Goal: Find specific page/section: Find specific page/section

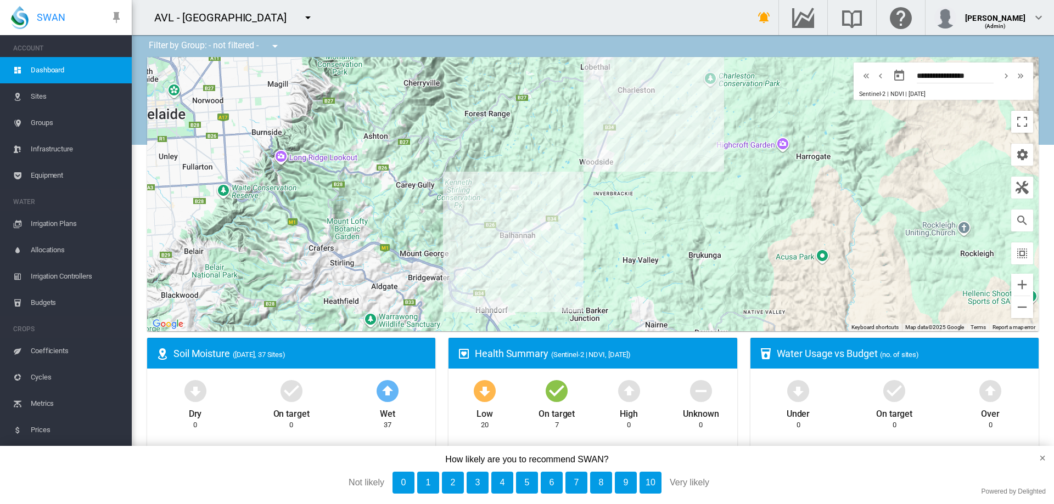
click at [54, 174] on span "Equipment" at bounding box center [77, 175] width 92 height 26
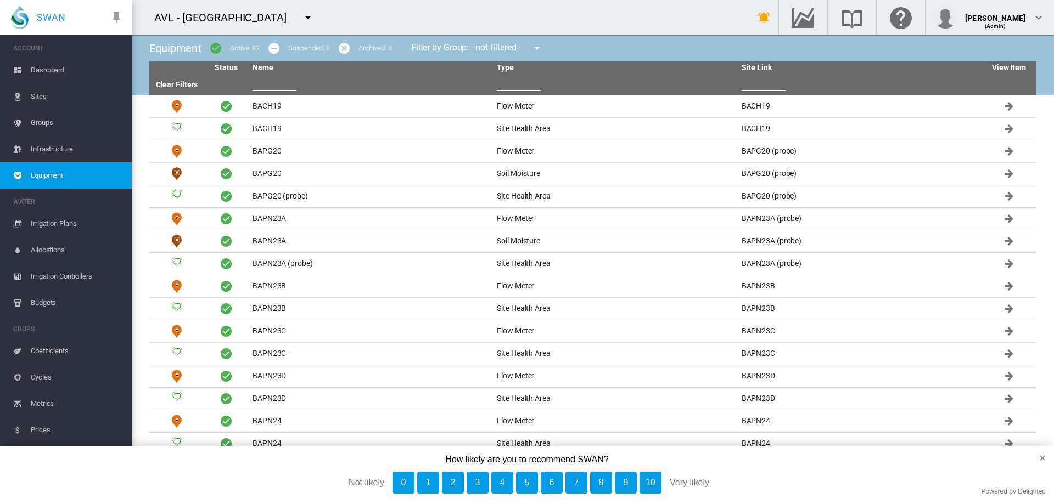
click at [67, 274] on span "Irrigation Controllers" at bounding box center [77, 276] width 92 height 26
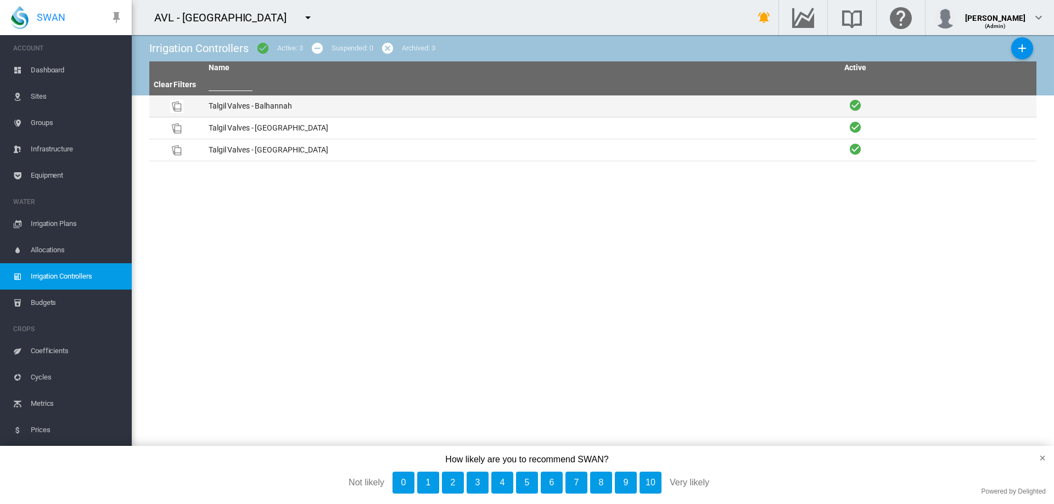
click at [248, 108] on td "Talgil Valves - Balhannah" at bounding box center [521, 105] width 634 height 21
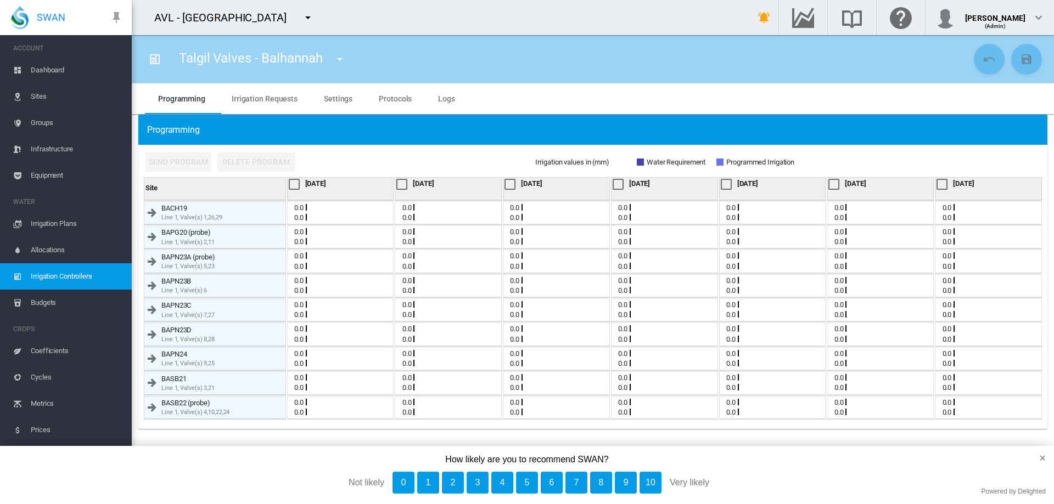
click at [297, 12] on button "button" at bounding box center [308, 18] width 22 height 22
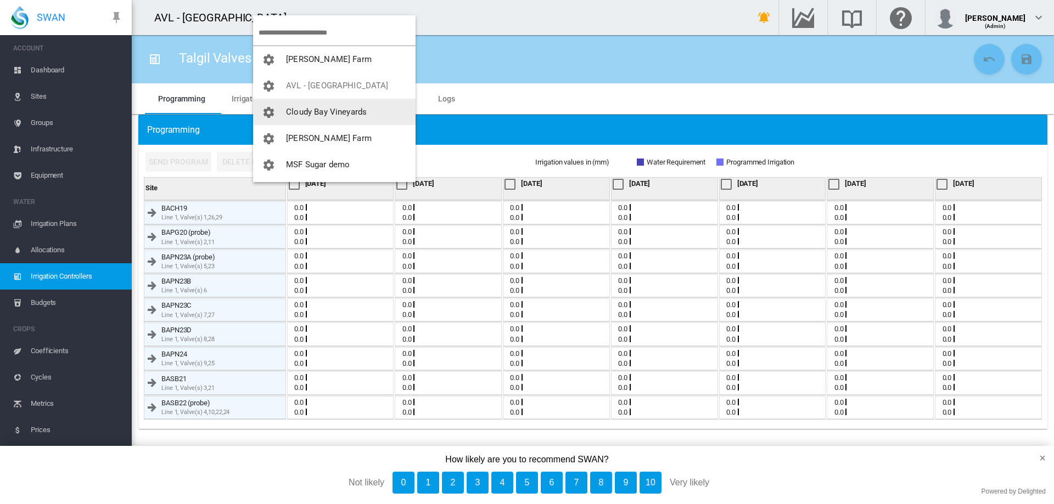
click at [322, 120] on button "Cloudy Bay Vineyards" at bounding box center [334, 112] width 162 height 26
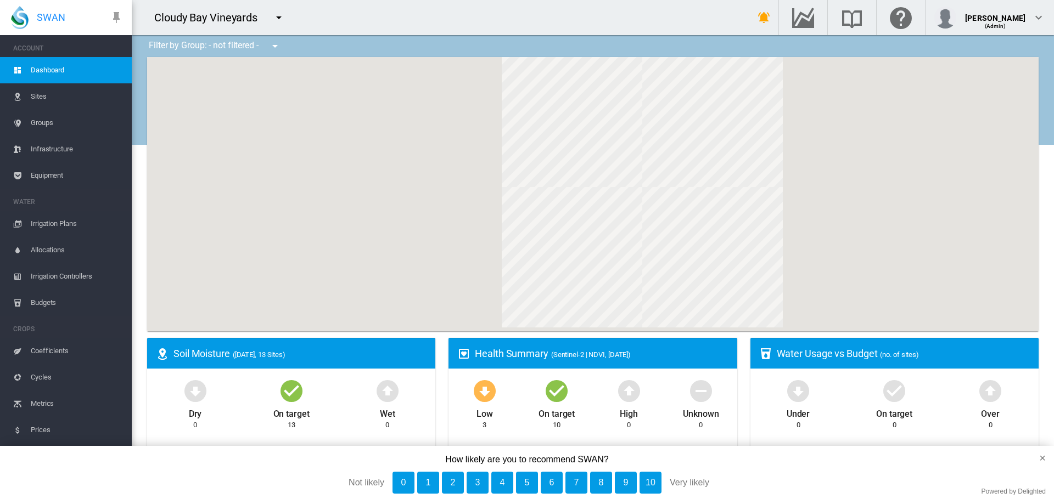
click at [64, 223] on span "Irrigation Plans" at bounding box center [77, 224] width 92 height 26
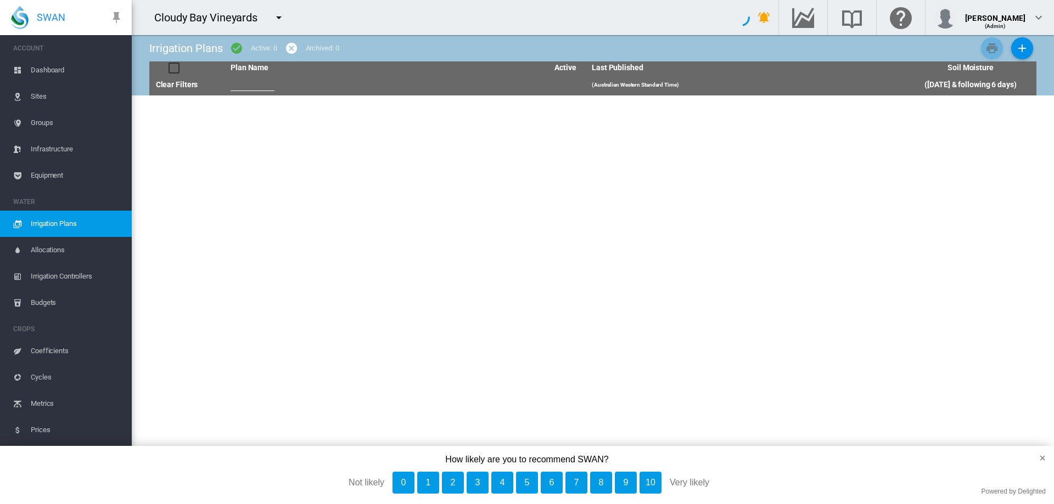
click at [60, 273] on span "Irrigation Controllers" at bounding box center [77, 276] width 92 height 26
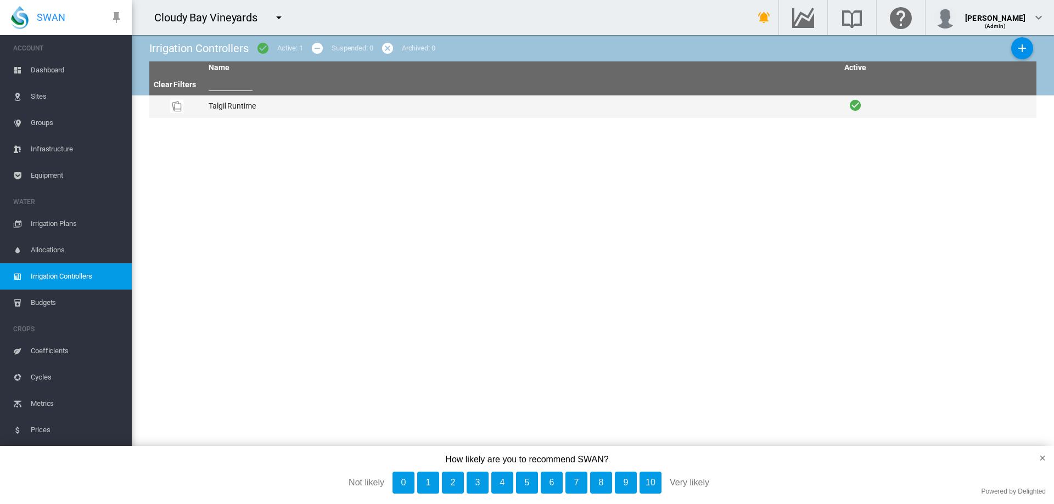
click at [246, 98] on td "Talgil Runtime" at bounding box center [521, 105] width 634 height 21
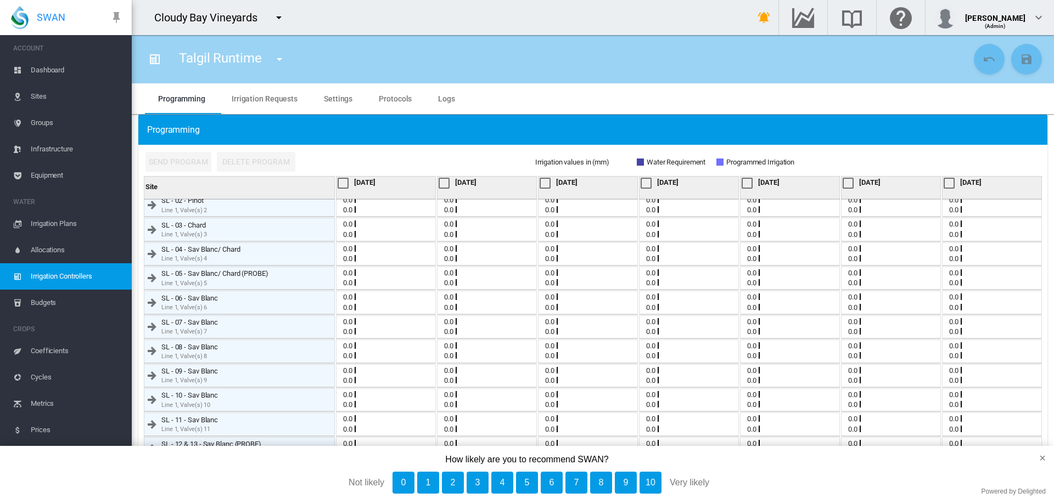
scroll to position [46, 0]
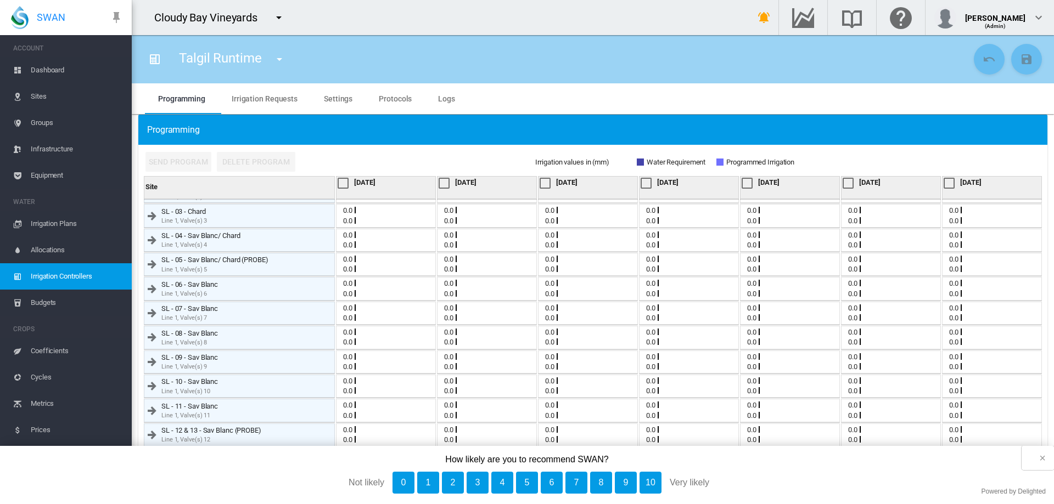
click at [1037, 456] on button "×" at bounding box center [1037, 458] width 32 height 24
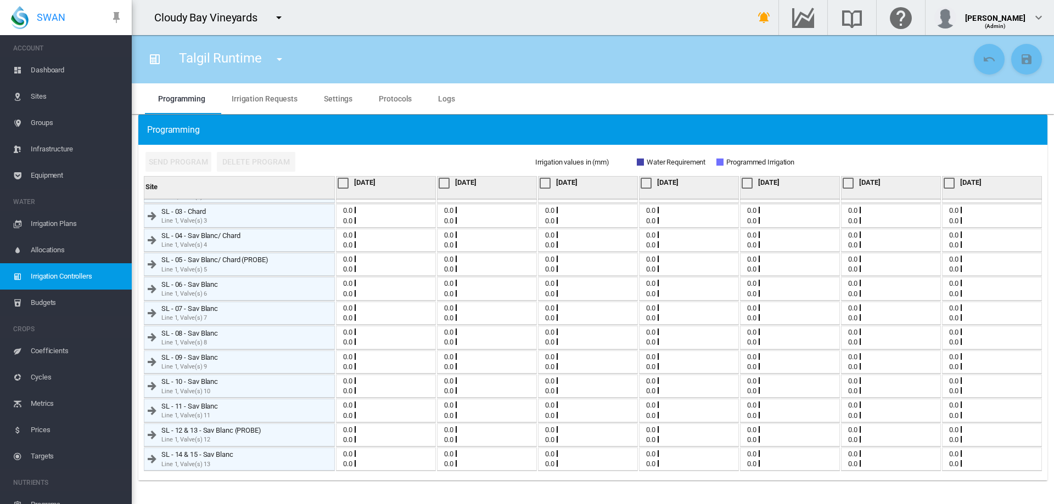
click at [279, 15] on md-icon "icon-menu-down" at bounding box center [278, 17] width 13 height 13
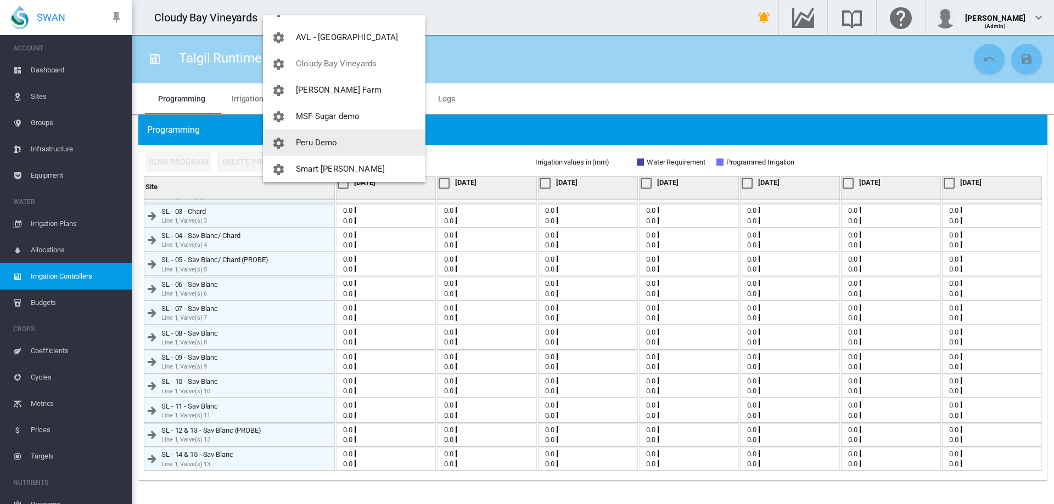
scroll to position [105, 0]
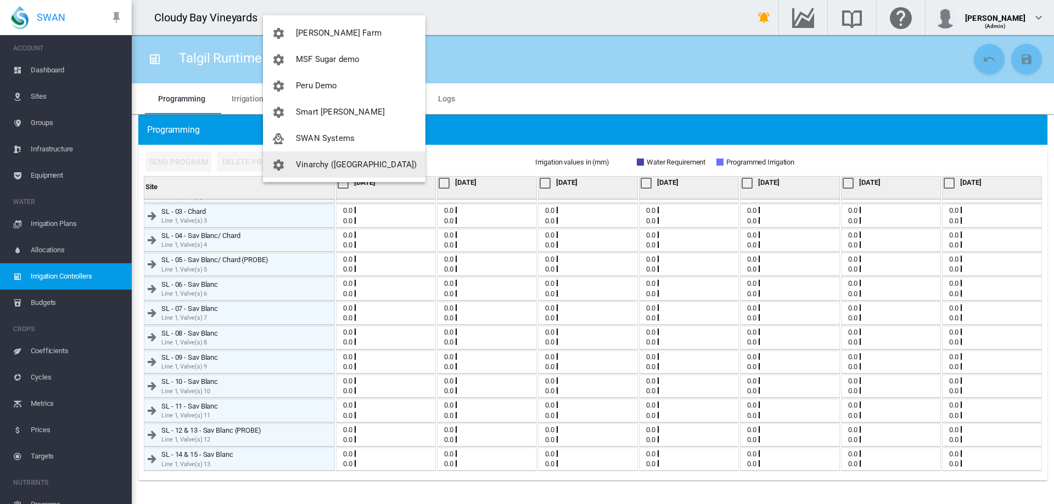
click at [341, 166] on span "Vinarchy ([GEOGRAPHIC_DATA])" at bounding box center [356, 165] width 121 height 10
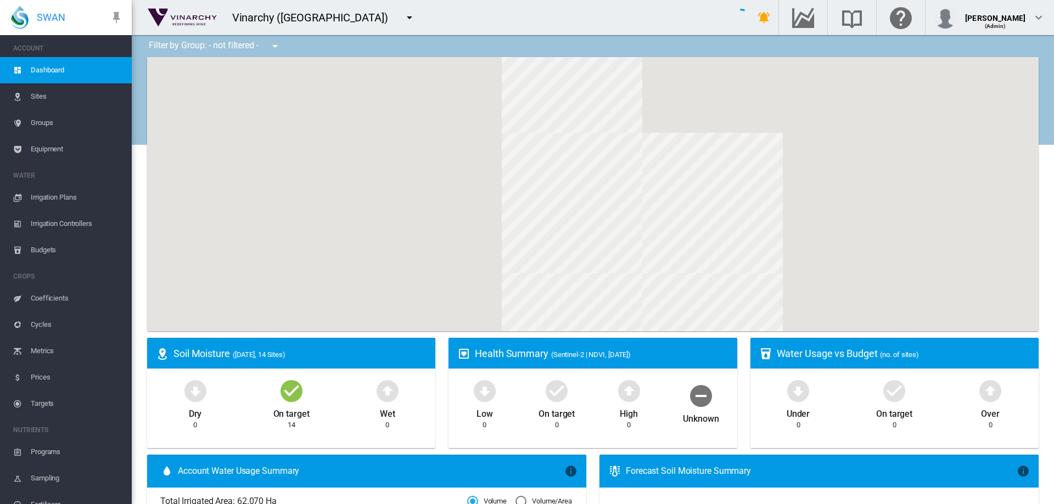
click at [58, 223] on span "Irrigation Controllers" at bounding box center [77, 224] width 92 height 26
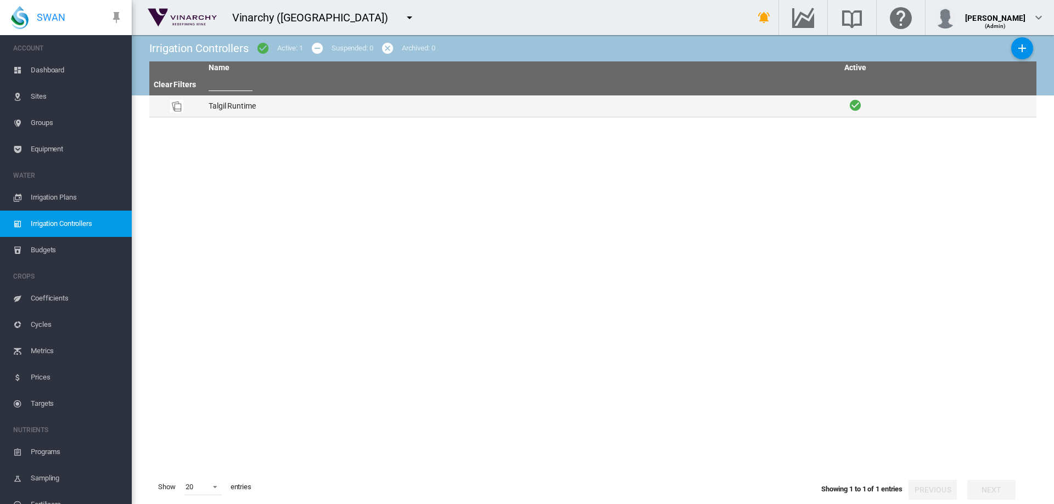
click at [255, 98] on td "Talgil Runtime" at bounding box center [521, 105] width 634 height 21
